Goal: Answer question/provide support

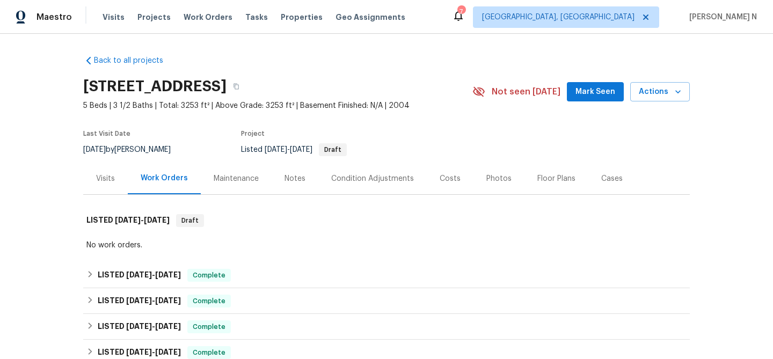
click at [240, 174] on div "Maintenance" at bounding box center [236, 178] width 45 height 11
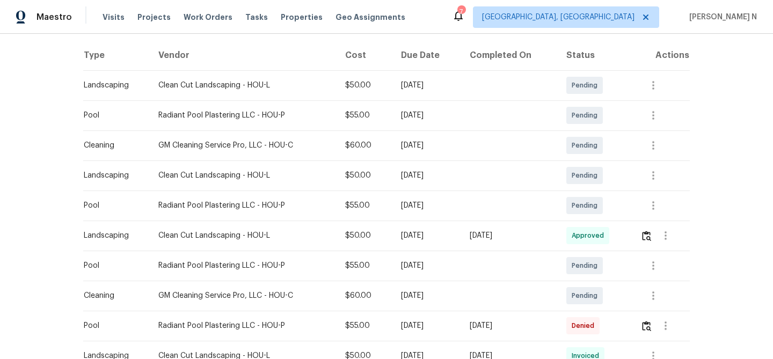
scroll to position [193, 0]
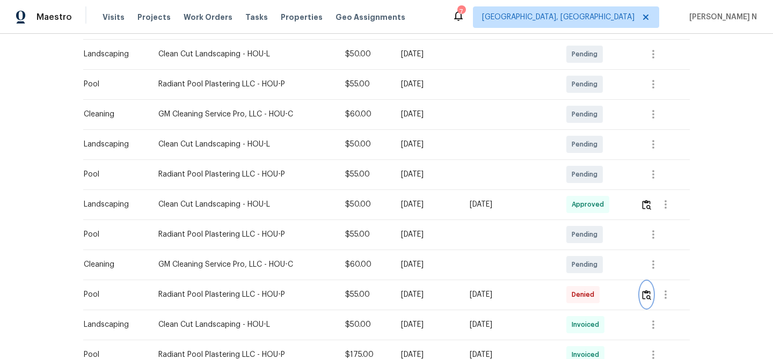
click at [651, 296] on img "button" at bounding box center [646, 295] width 9 height 10
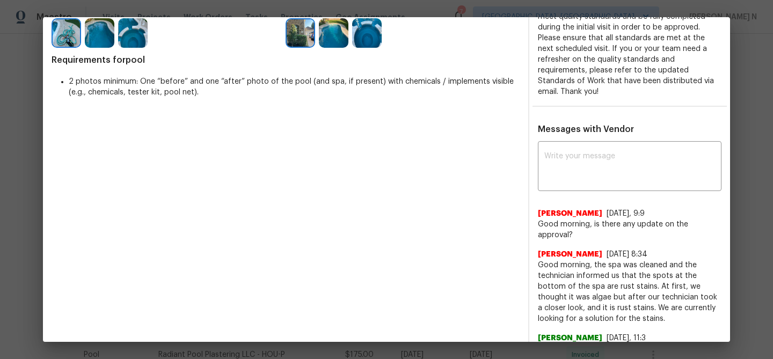
scroll to position [289, 0]
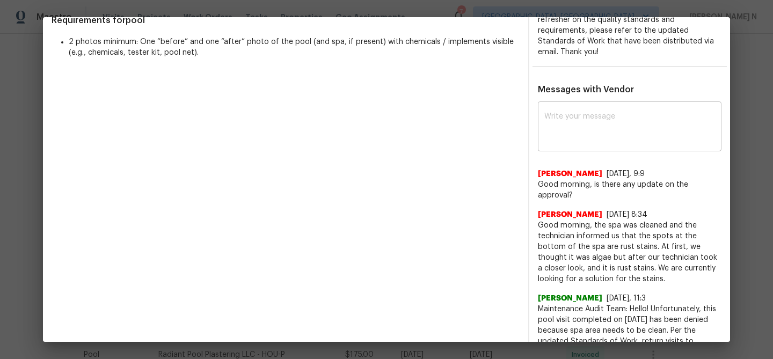
click at [578, 133] on div "x ​" at bounding box center [630, 127] width 184 height 47
paste textarea "Maintenance Audit Team: Hello! Thank you for the feedback after further review …"
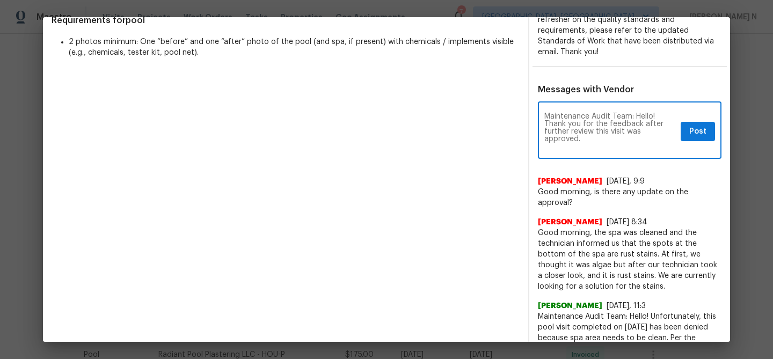
scroll to position [0, 0]
type textarea "Maintenance Audit Team: Hello! Thank you for the feedback after further review …"
click at [698, 125] on span "Post" at bounding box center [697, 131] width 17 height 13
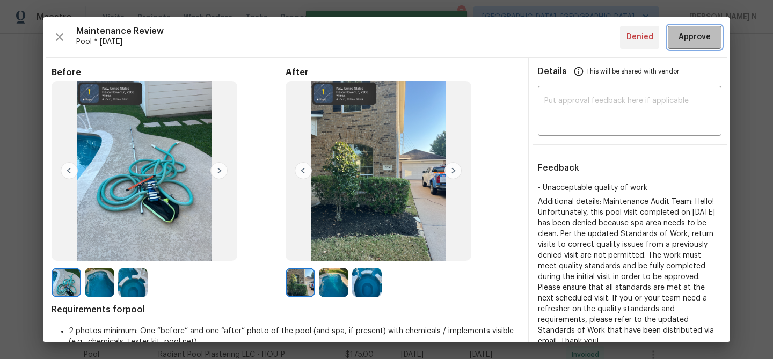
click at [689, 36] on span "Approve" at bounding box center [694, 37] width 32 height 13
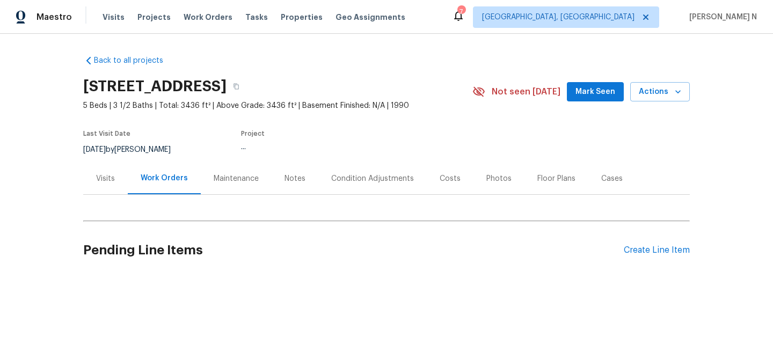
click at [233, 182] on div "Maintenance" at bounding box center [236, 178] width 45 height 11
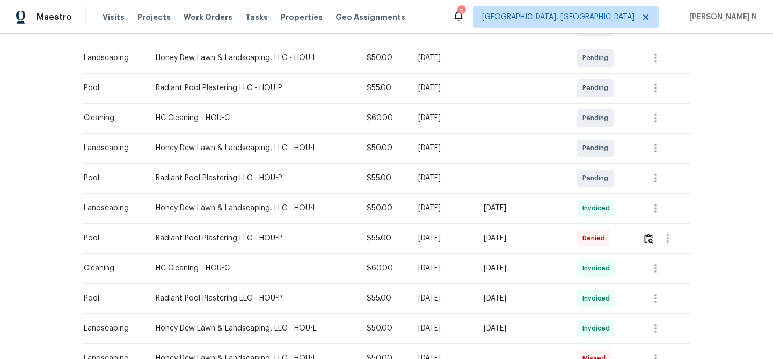
scroll to position [293, 0]
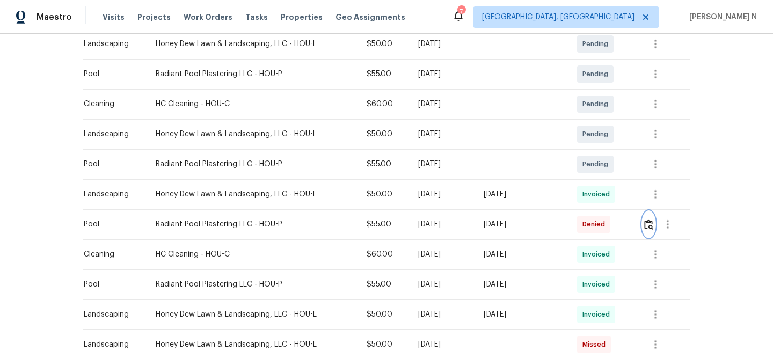
click at [650, 229] on img "button" at bounding box center [648, 224] width 9 height 10
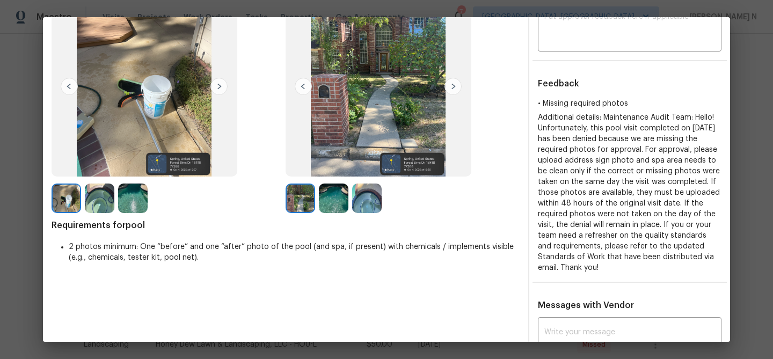
scroll to position [69, 0]
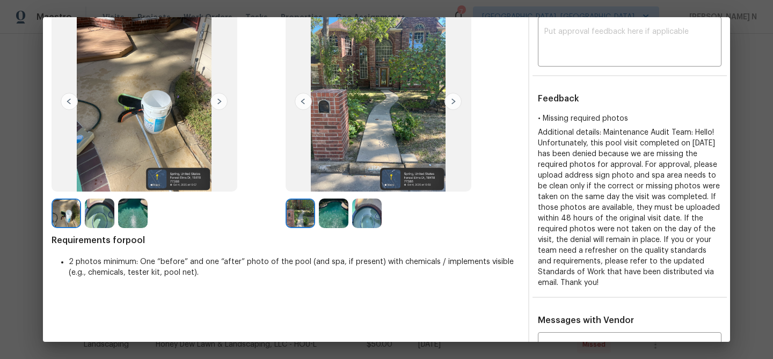
click at [301, 217] on img at bounding box center [300, 214] width 30 height 30
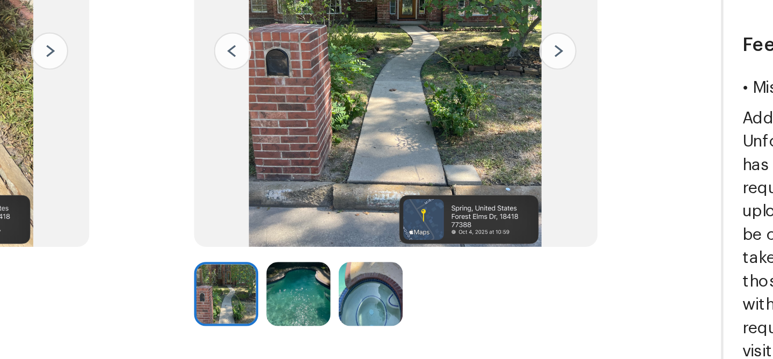
scroll to position [79, 0]
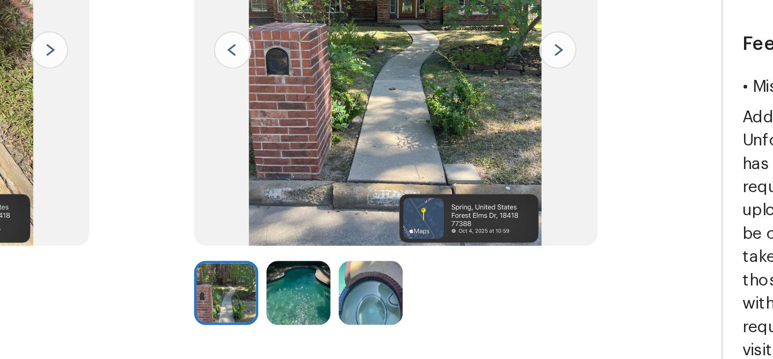
click at [365, 200] on img at bounding box center [367, 204] width 30 height 30
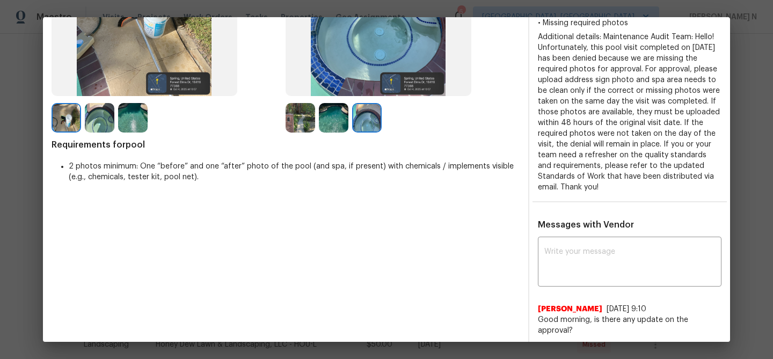
scroll to position [208, 0]
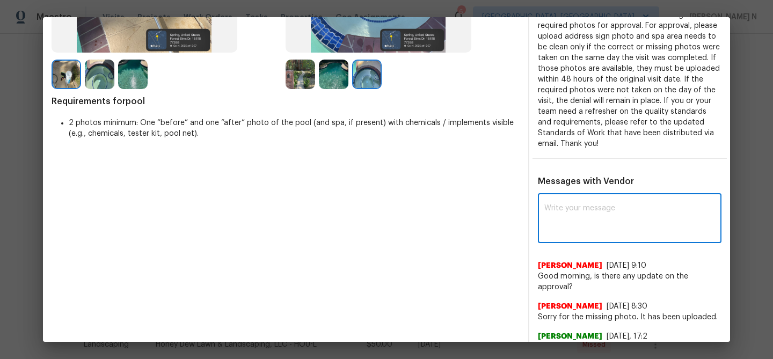
click at [572, 219] on textarea at bounding box center [629, 219] width 171 height 30
paste textarea "Maintenance Audit Team: Hello! Thank you for uploading the photo, after further…"
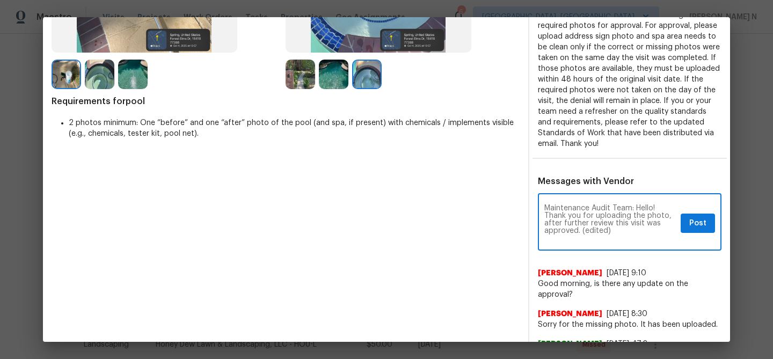
scroll to position [0, 0]
drag, startPoint x: 580, startPoint y: 232, endPoint x: 618, endPoint y: 231, distance: 38.1
click at [618, 231] on textarea "Maintenance Audit Team: Hello! Thank you for uploading the photo, after further…" at bounding box center [610, 223] width 132 height 38
type textarea "Maintenance Audit Team: Hello! Thank you for uploading the photo, after further…"
click at [701, 224] on span "Post" at bounding box center [697, 223] width 17 height 13
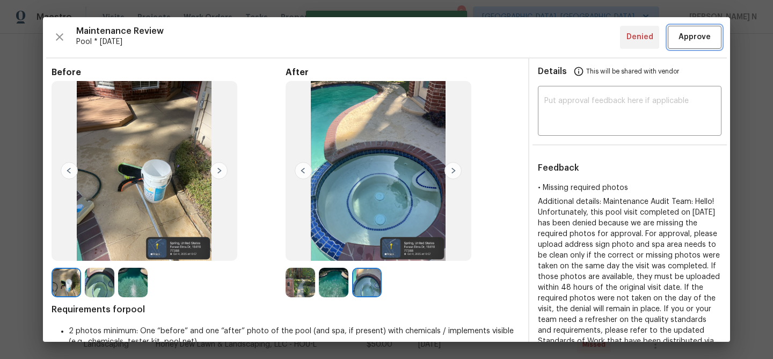
click at [684, 42] on span "Approve" at bounding box center [694, 37] width 32 height 13
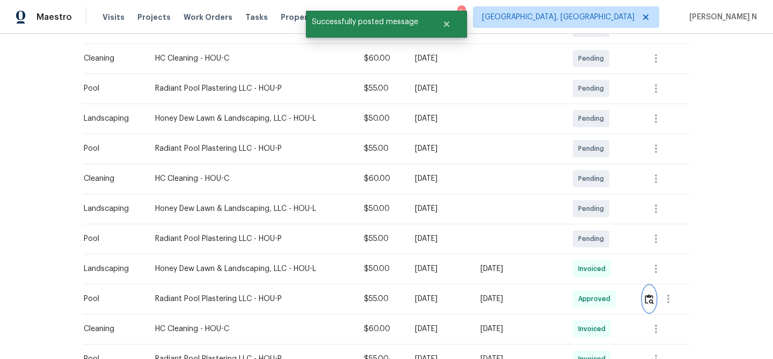
scroll to position [196, 0]
